Goal: Obtain resource: Obtain resource

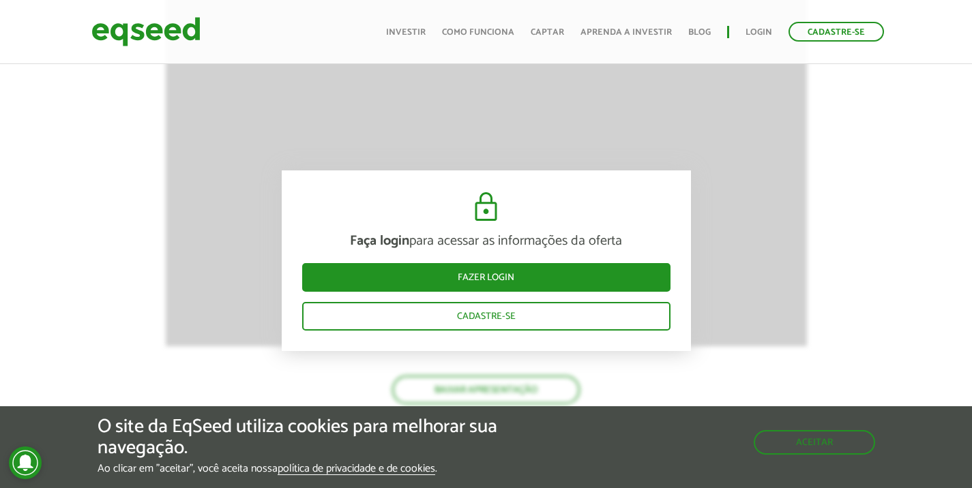
scroll to position [1386, 0]
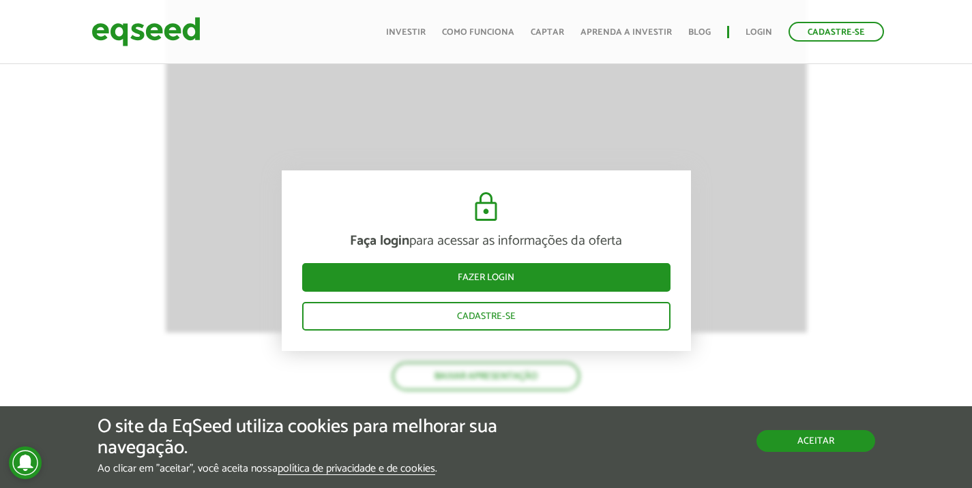
click at [821, 446] on button "Aceitar" at bounding box center [815, 441] width 119 height 22
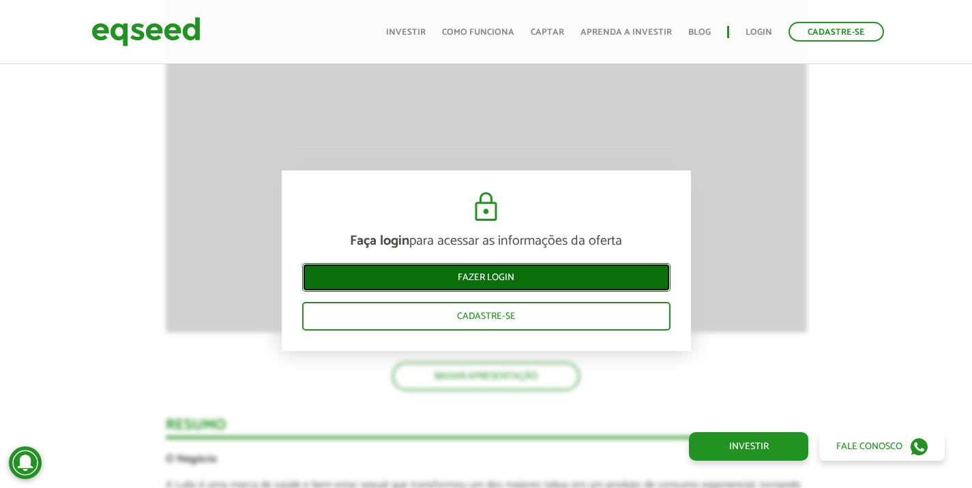
click at [490, 285] on link "Fazer login" at bounding box center [486, 277] width 368 height 29
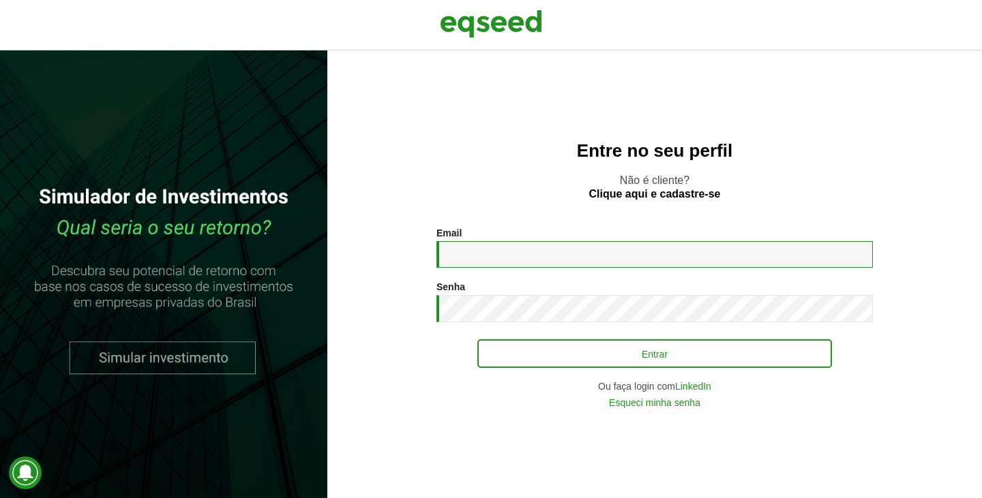
type input "**********"
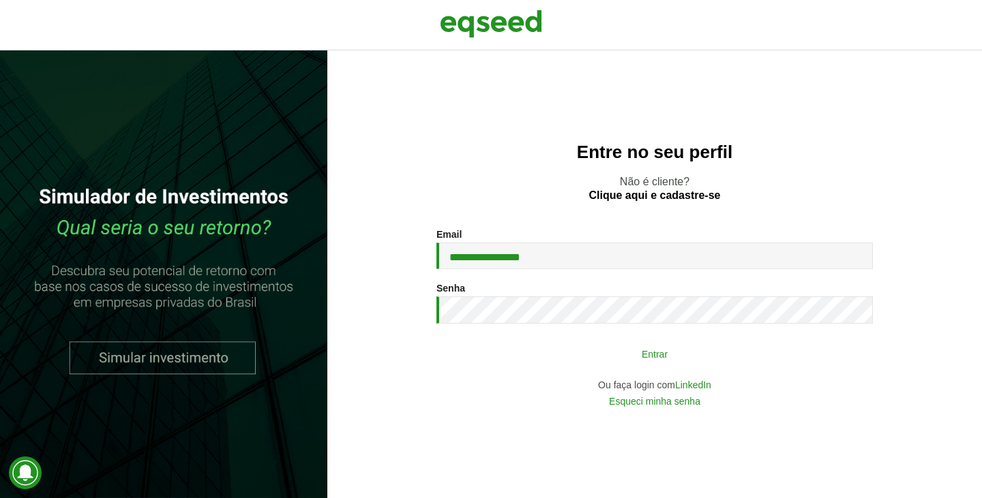
click at [654, 355] on button "Entrar" at bounding box center [654, 354] width 355 height 26
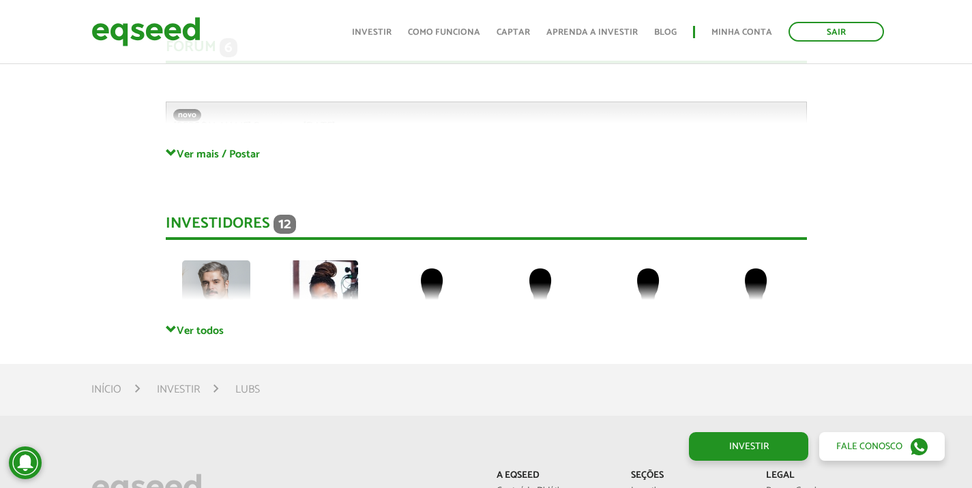
scroll to position [3045, 0]
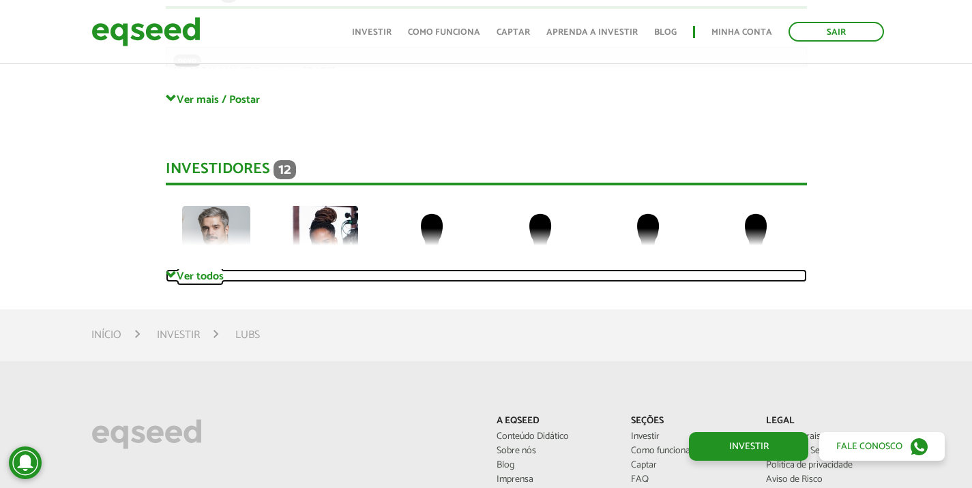
click at [196, 269] on link "Ver todos" at bounding box center [486, 275] width 641 height 13
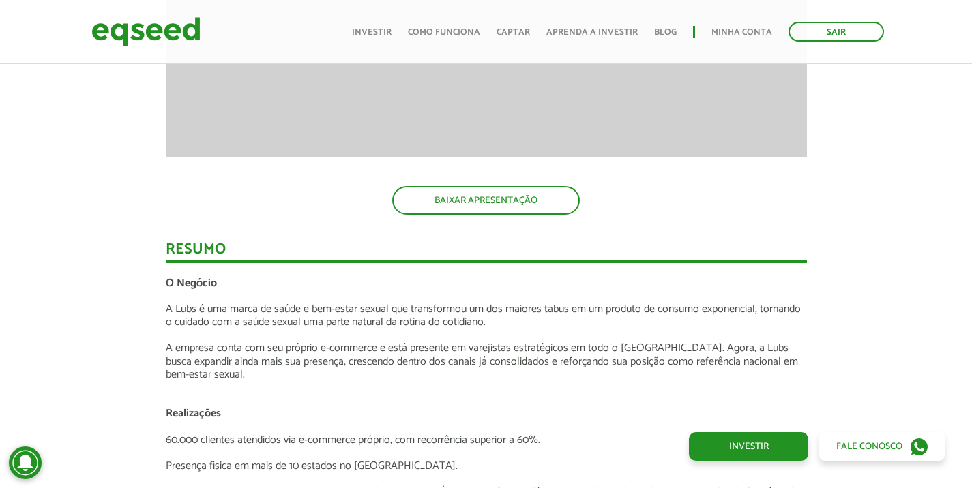
scroll to position [1364, 0]
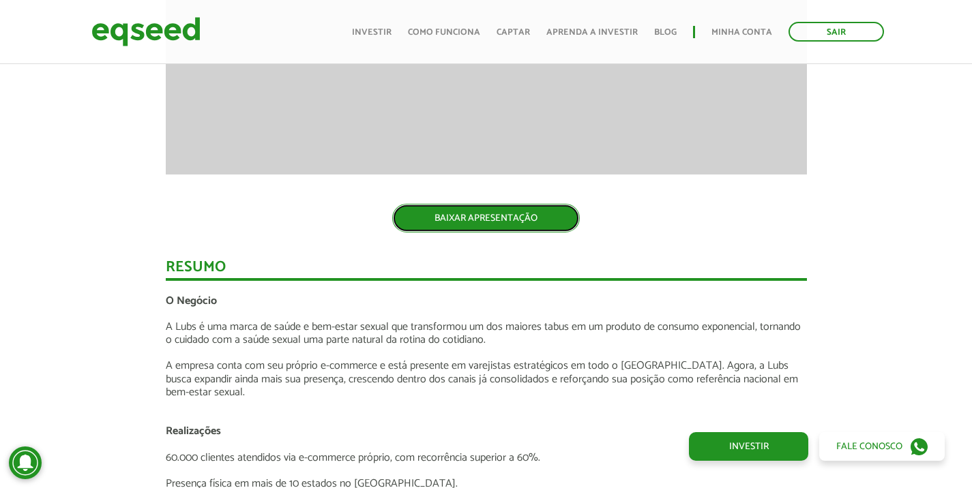
click at [489, 215] on link "BAIXAR APRESENTAÇÃO" at bounding box center [485, 218] width 187 height 29
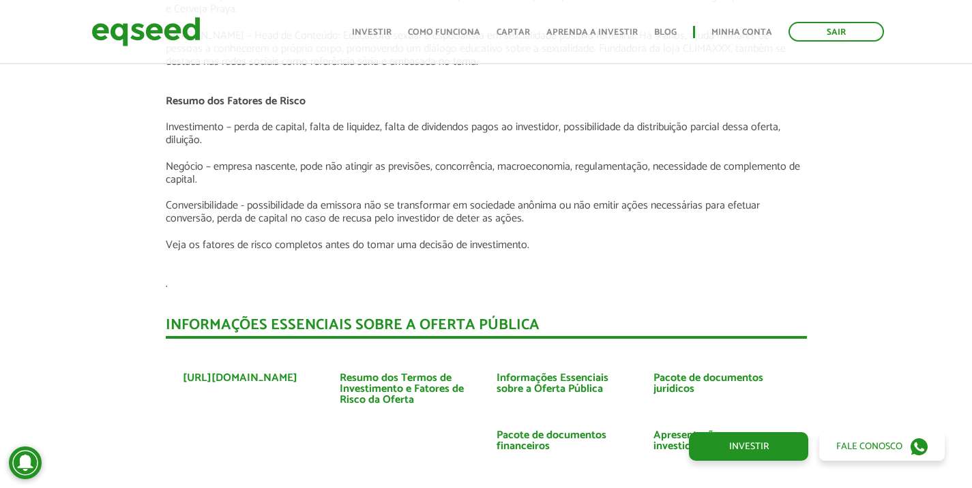
scroll to position [2363, 0]
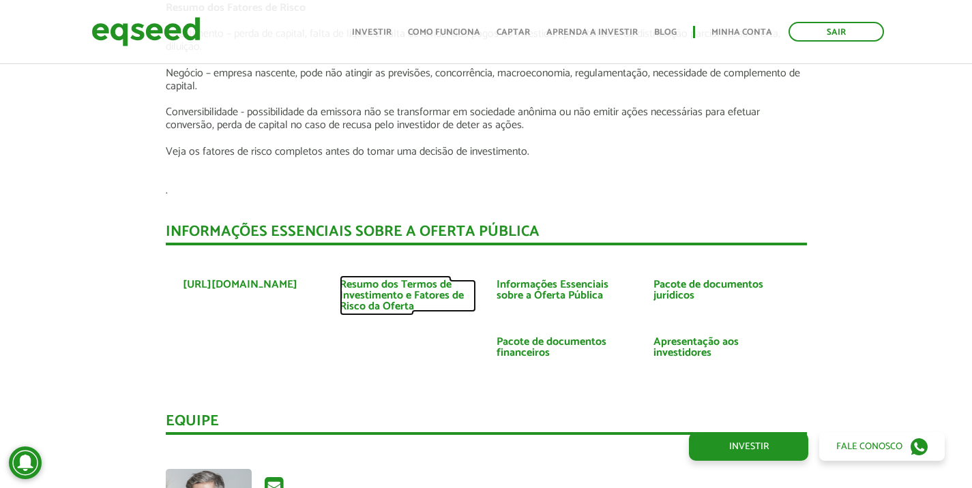
click at [372, 280] on link "Resumo dos Termos de Investimento e Fatores de Risco da Oferta" at bounding box center [408, 296] width 136 height 33
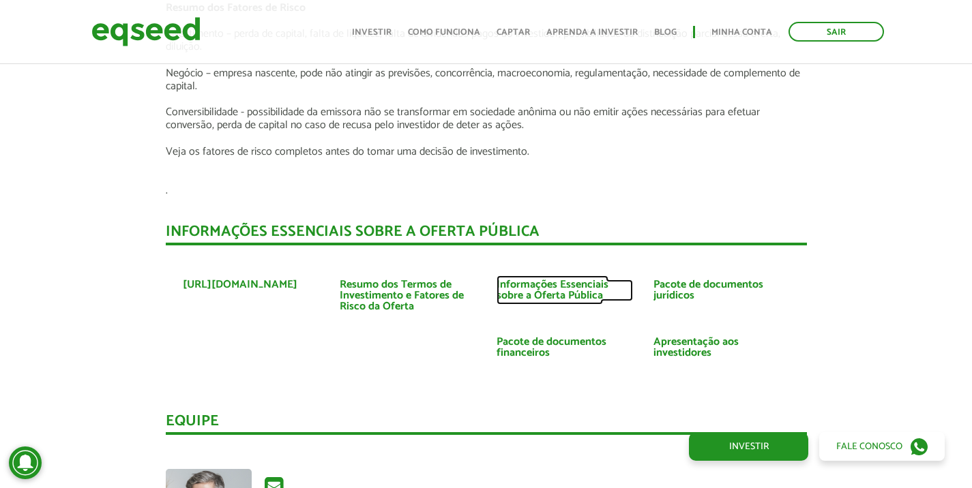
click at [541, 280] on link "Informações Essenciais sobre a Oferta Pública" at bounding box center [564, 291] width 136 height 22
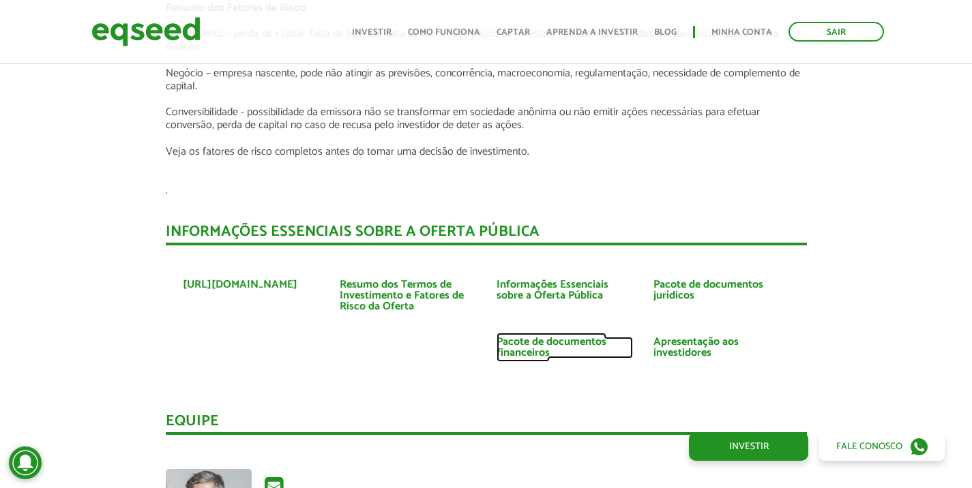
click at [530, 337] on link "Pacote de documentos financeiros" at bounding box center [564, 348] width 136 height 22
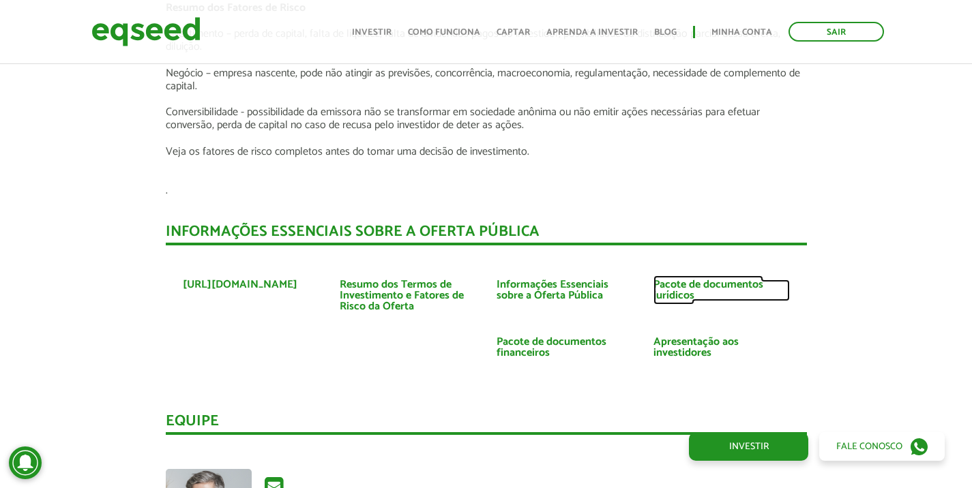
click at [681, 280] on link "Pacote de documentos jurídicos" at bounding box center [721, 291] width 136 height 22
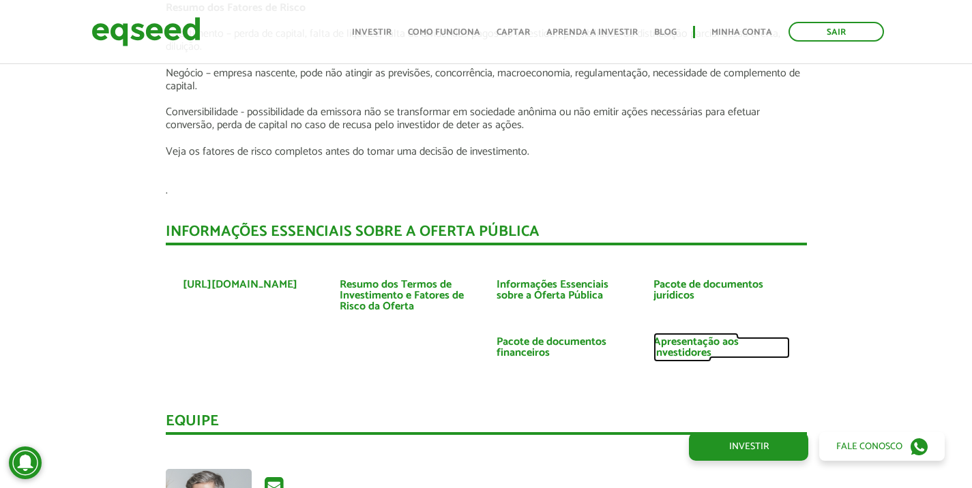
click at [693, 337] on link "Apresentação aos investidores" at bounding box center [721, 348] width 136 height 22
